Goal: Transaction & Acquisition: Book appointment/travel/reservation

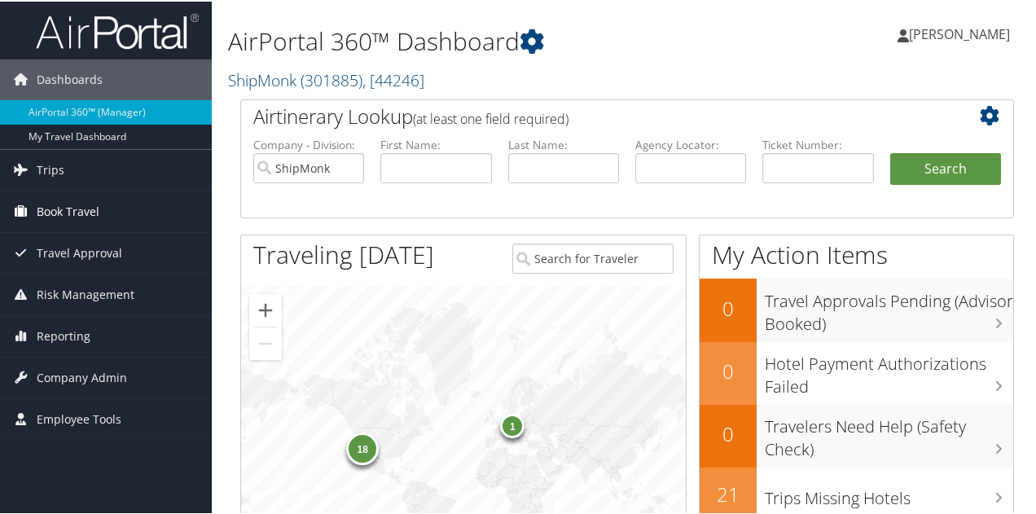
click at [74, 213] on span "Book Travel" at bounding box center [68, 210] width 63 height 41
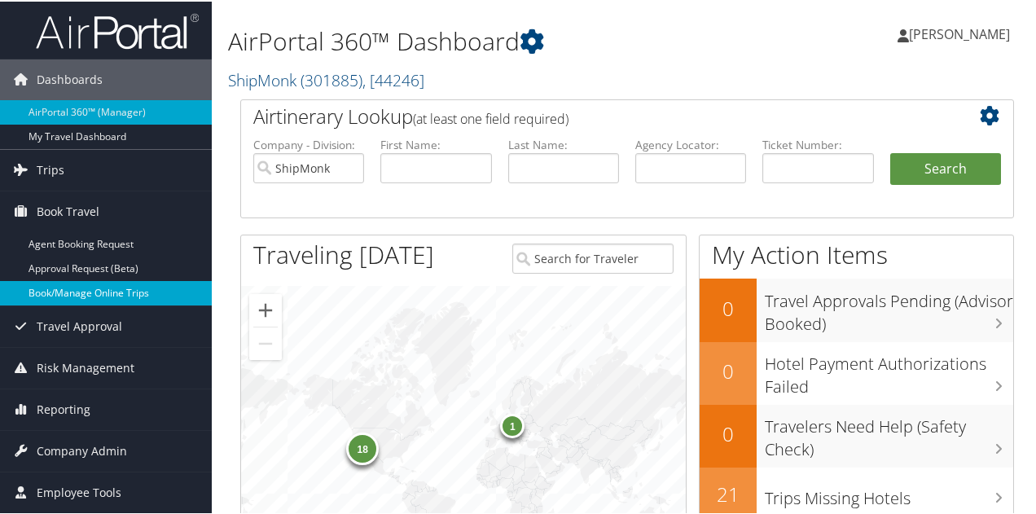
click at [99, 290] on link "Book/Manage Online Trips" at bounding box center [106, 291] width 212 height 24
